Goal: Transaction & Acquisition: Purchase product/service

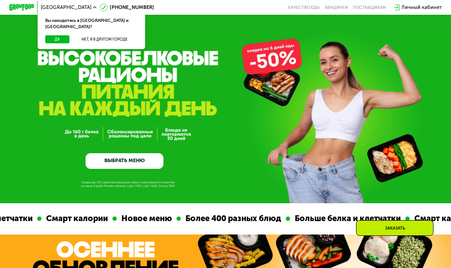
scroll to position [1675, 0]
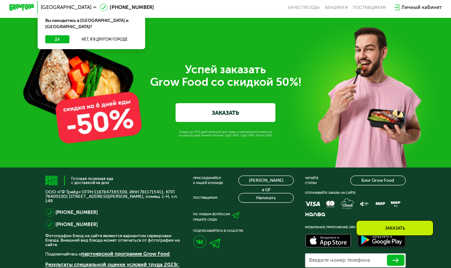
click at [187, 122] on link "ЗАКАЗАТЬ" at bounding box center [225, 112] width 100 height 19
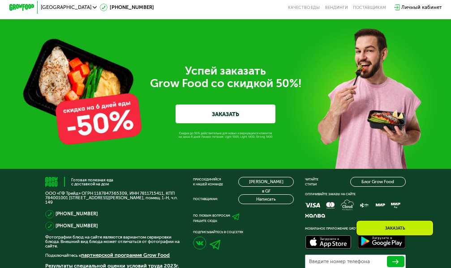
scroll to position [430, 0]
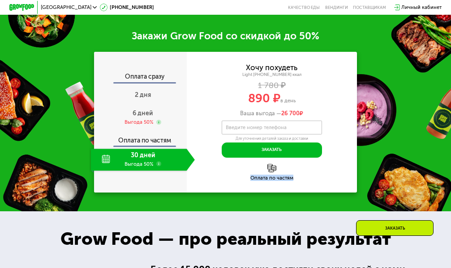
drag, startPoint x: 68, startPoint y: 259, endPoint x: 67, endPoint y: 200, distance: 59.5
drag, startPoint x: 72, startPoint y: 147, endPoint x: 68, endPoint y: 188, distance: 41.3
drag, startPoint x: 53, startPoint y: 258, endPoint x: 57, endPoint y: 227, distance: 31.1
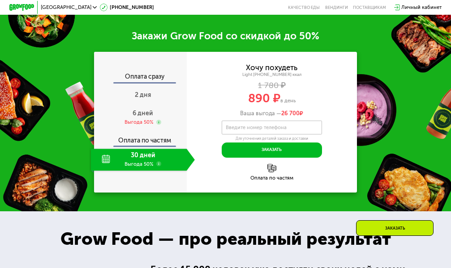
click at [100, 8] on use at bounding box center [103, 7] width 7 height 7
